Goal: Communication & Community: Answer question/provide support

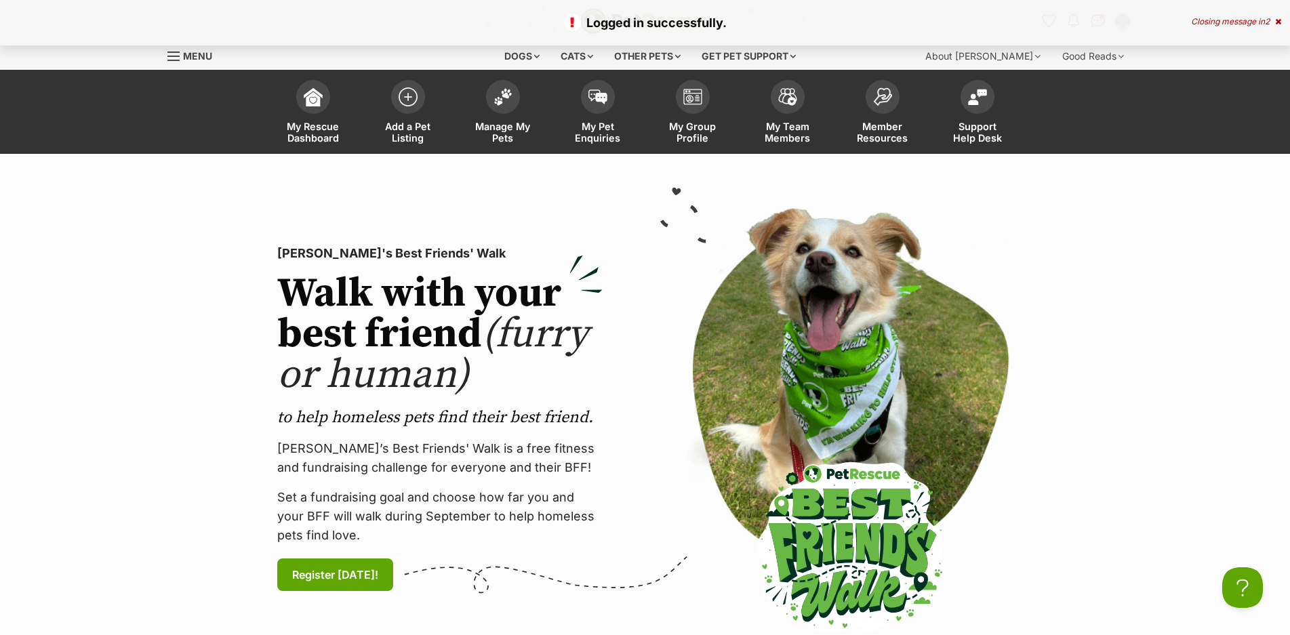
click at [1278, 22] on icon at bounding box center [1278, 22] width 6 height 8
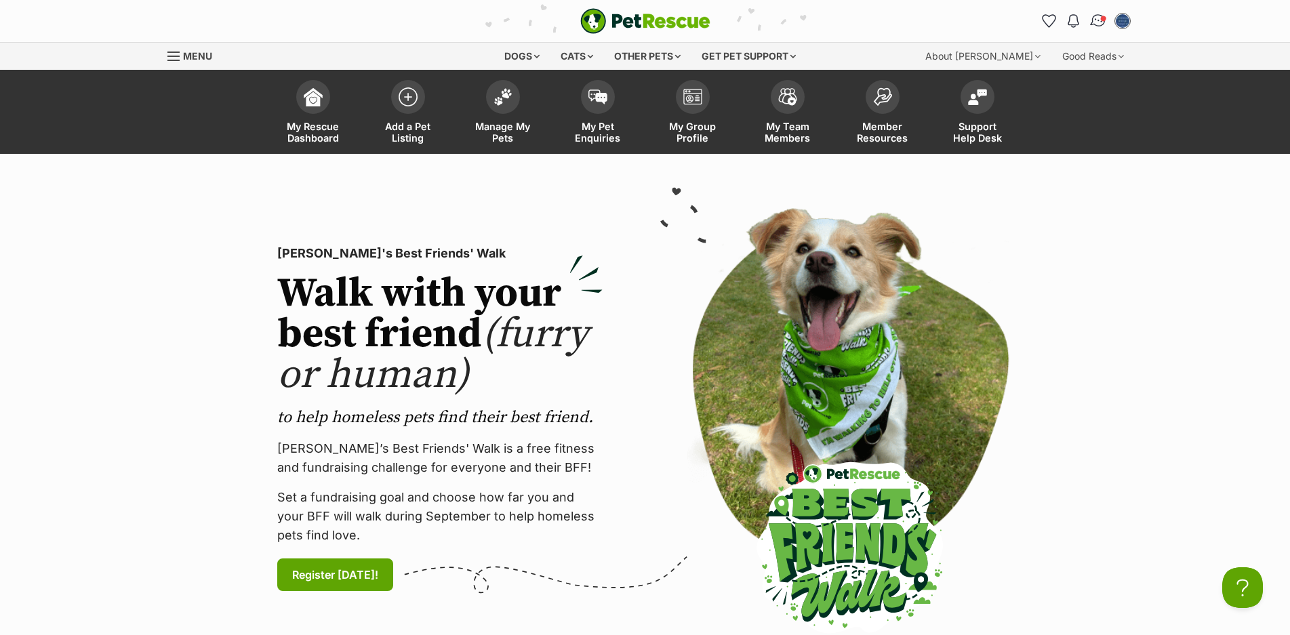
click at [1089, 21] on link "Conversations" at bounding box center [1098, 21] width 28 height 28
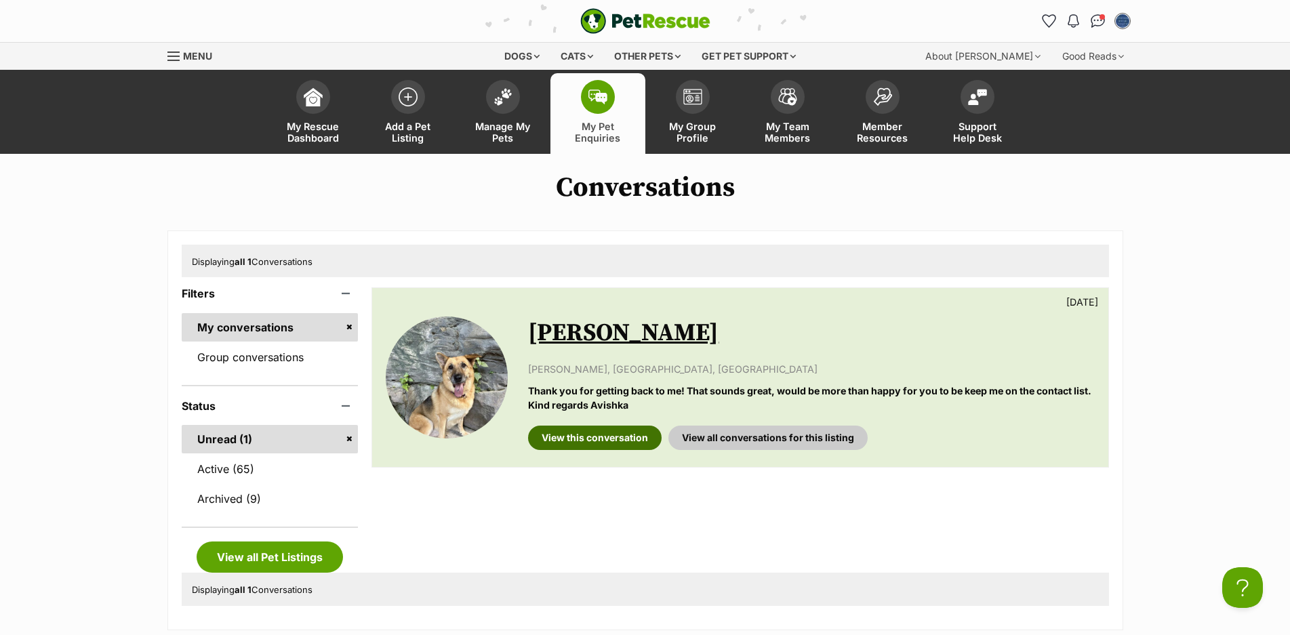
click at [581, 443] on link "View this conversation" at bounding box center [595, 438] width 134 height 24
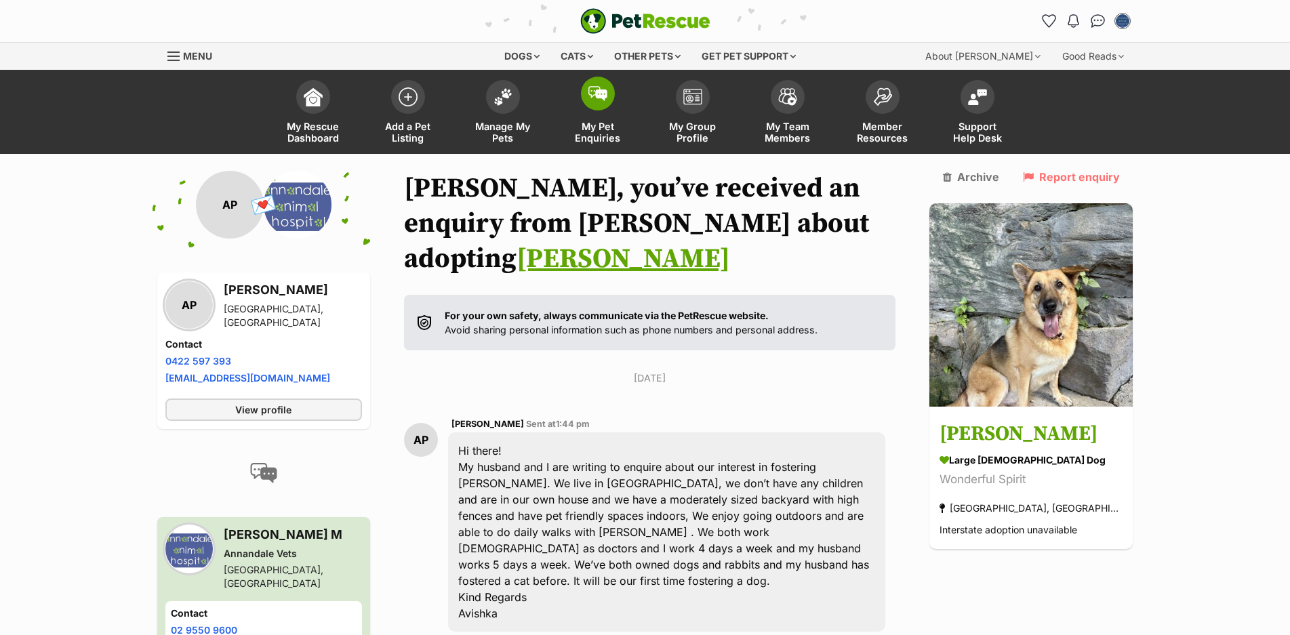
click at [585, 98] on span at bounding box center [598, 94] width 34 height 34
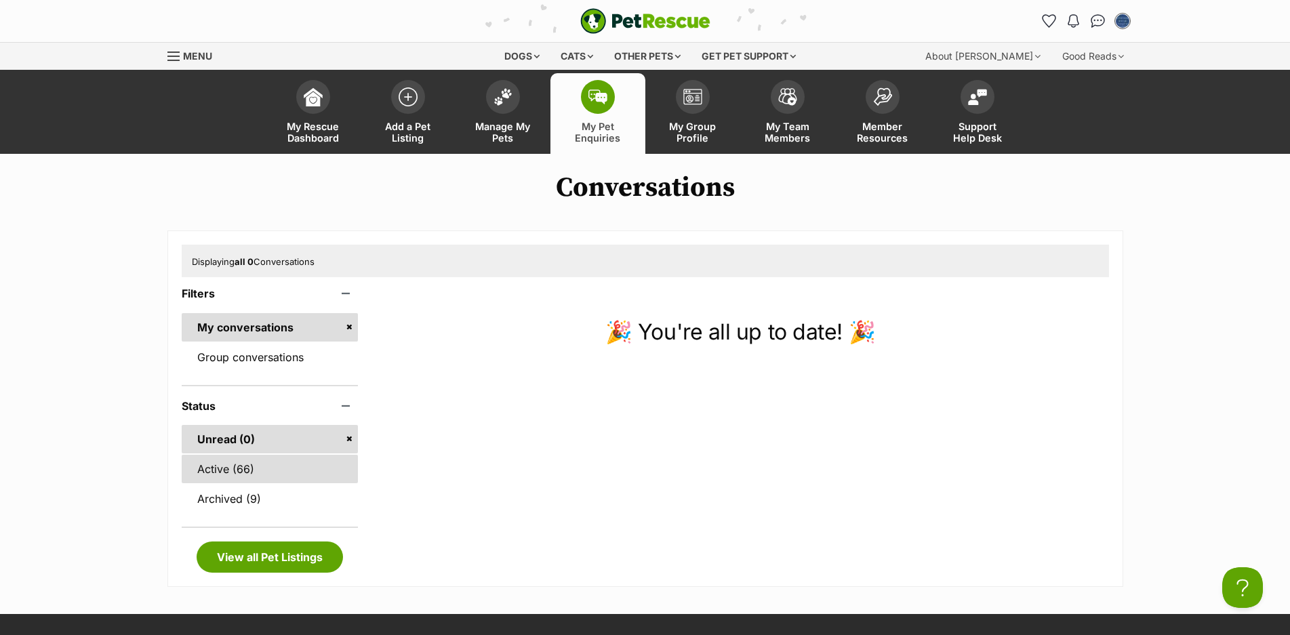
click at [266, 471] on link "Active (66)" at bounding box center [270, 469] width 177 height 28
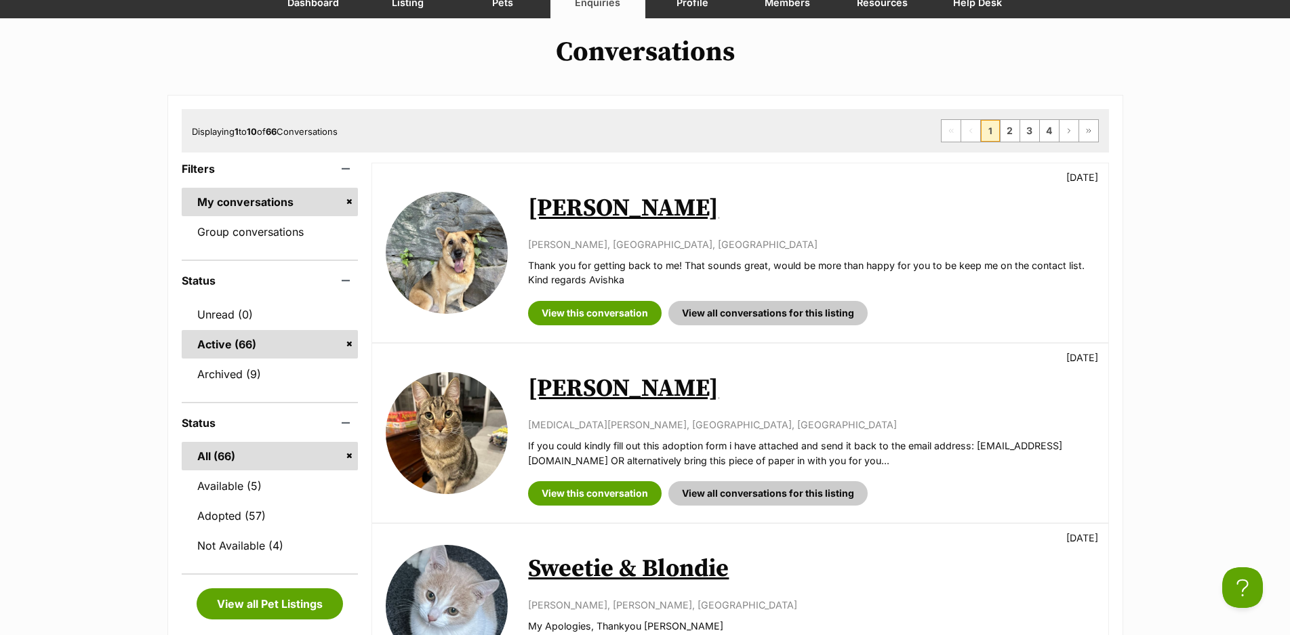
click at [468, 422] on img at bounding box center [447, 433] width 122 height 122
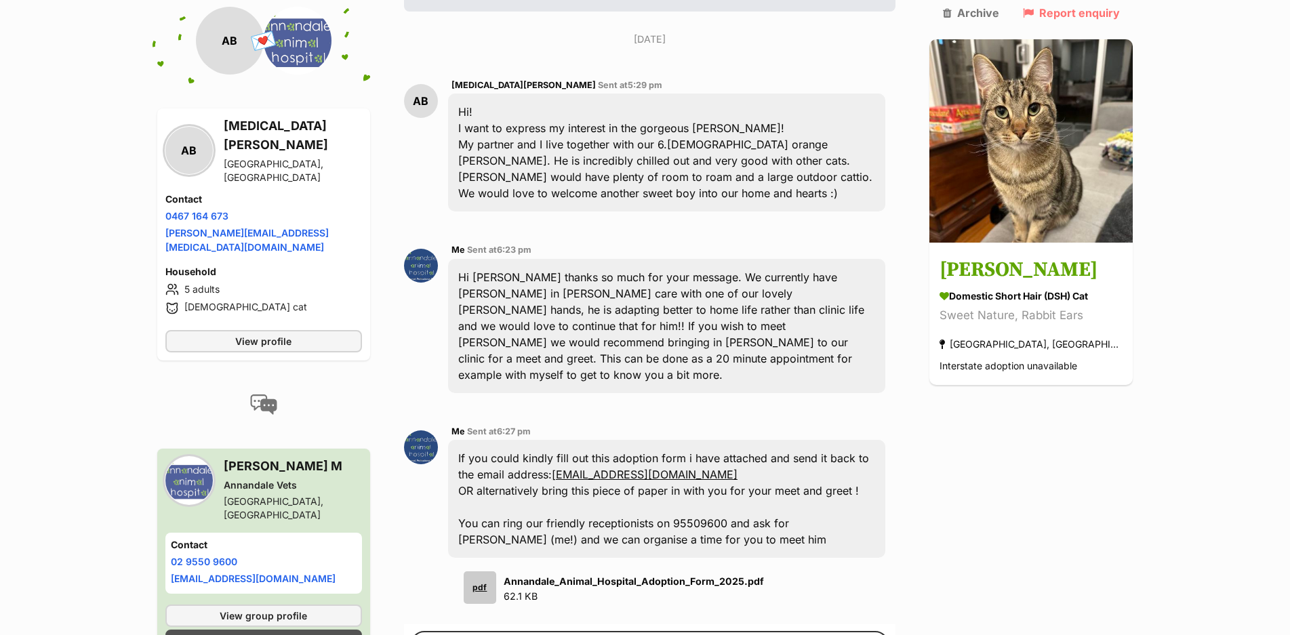
scroll to position [475, 0]
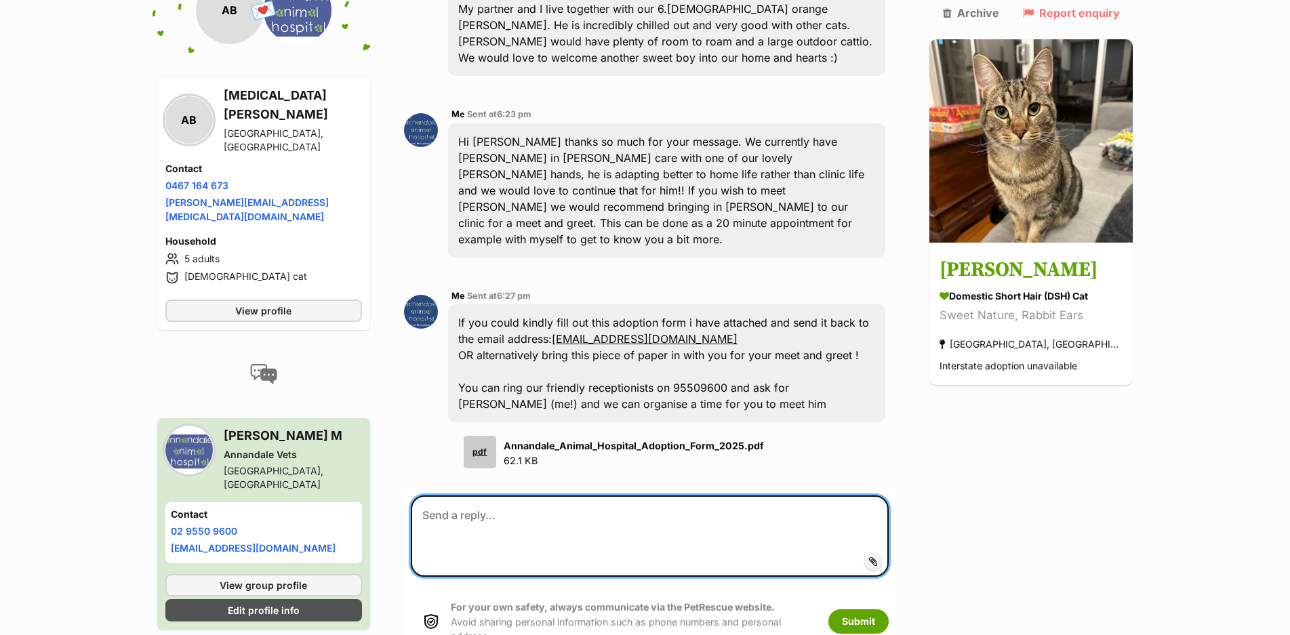
click at [655, 496] on textarea at bounding box center [650, 536] width 479 height 81
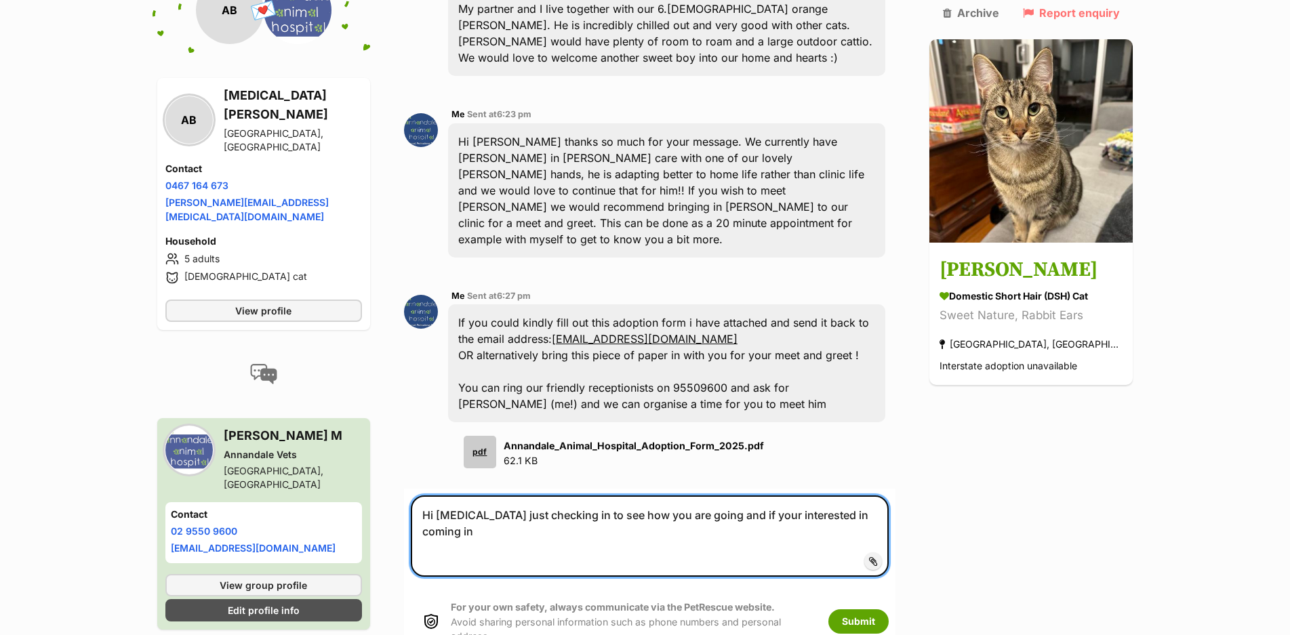
type textarea "Hi [MEDICAL_DATA] just checking in to see how you are going and if your interes…"
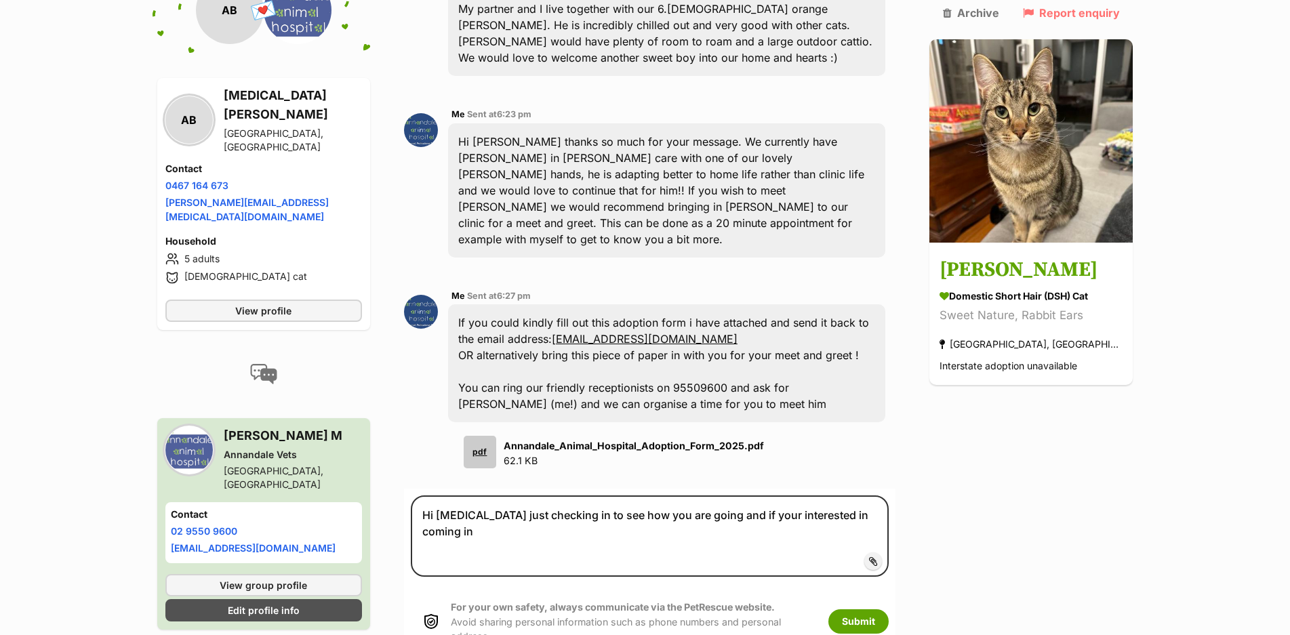
click at [889, 586] on div "For your own safety, always communicate via the PetRescue website. Avoid sharin…" at bounding box center [650, 621] width 479 height 71
click at [889, 609] on button "Submit" at bounding box center [858, 621] width 60 height 24
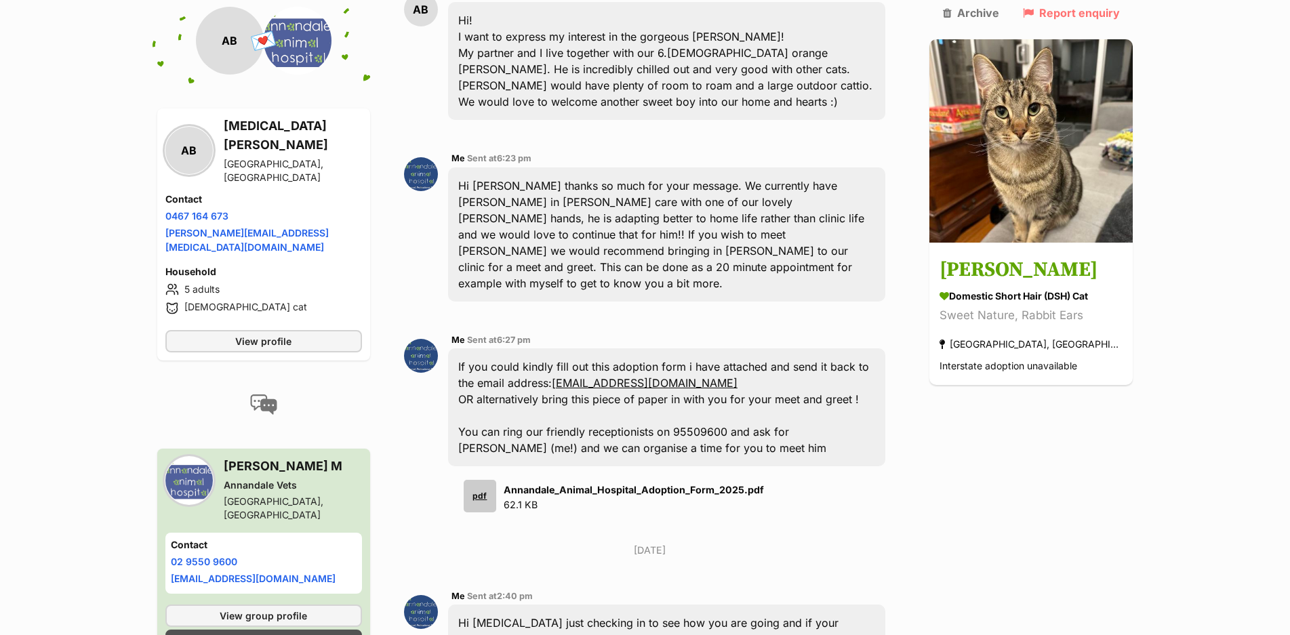
scroll to position [92, 0]
